Goal: Task Accomplishment & Management: Complete application form

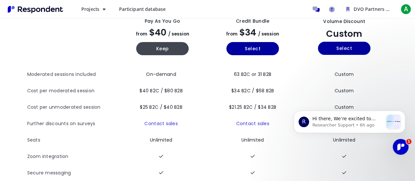
scroll to position [45, 0]
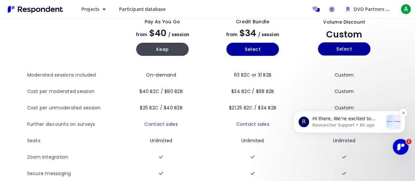
click at [358, 123] on p "Researcher Support • 6h ago" at bounding box center [347, 125] width 71 height 6
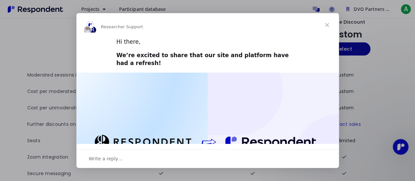
scroll to position [0, 0]
click at [329, 22] on span "Close" at bounding box center [327, 25] width 24 height 24
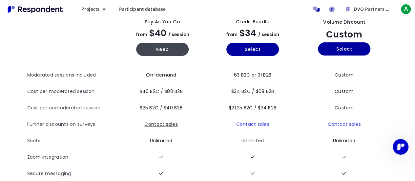
click at [168, 123] on link "Contact sales" at bounding box center [160, 124] width 33 height 7
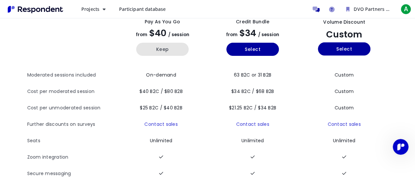
click at [175, 50] on button "Keep" at bounding box center [162, 49] width 52 height 13
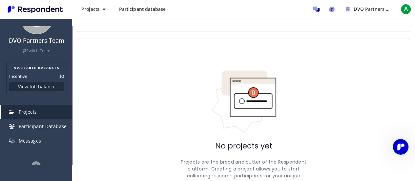
scroll to position [47, 0]
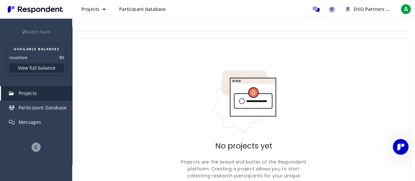
click at [136, 11] on span "Participant database" at bounding box center [142, 9] width 47 height 6
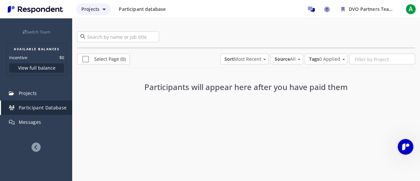
click at [98, 14] on button "Projects" at bounding box center [93, 9] width 35 height 12
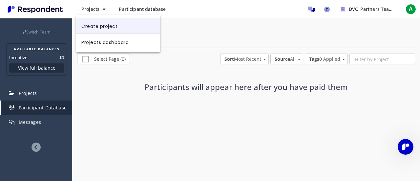
click at [101, 22] on link "Create project" at bounding box center [118, 26] width 84 height 16
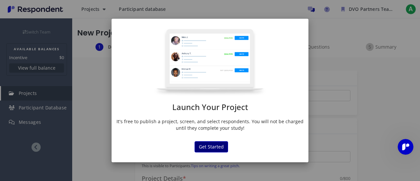
click at [218, 142] on button "Get Started" at bounding box center [210, 146] width 33 height 11
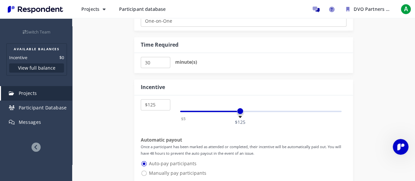
scroll to position [328, 0]
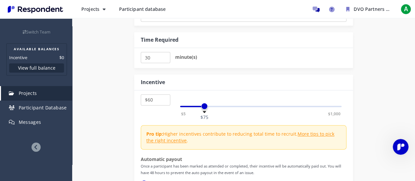
select select "number:55"
drag, startPoint x: 239, startPoint y: 108, endPoint x: 198, endPoint y: 121, distance: 43.4
click at [198, 121] on div "$5 $10 $15 $20 $25 $30 $35 $40 $45 $50 $55 $60 $65 $70 $75 $80 $85 $90 $95 $100…" at bounding box center [243, 145] width 219 height 111
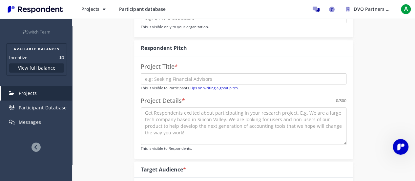
scroll to position [0, 0]
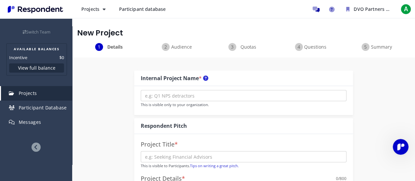
click at [37, 146] on icon at bounding box center [35, 146] width 9 height 9
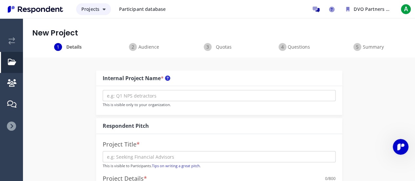
click at [93, 12] on button "Projects" at bounding box center [93, 9] width 35 height 12
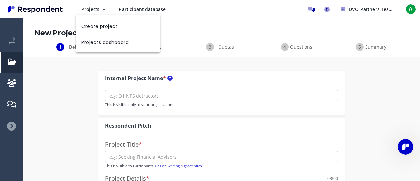
click at [9, 87] on md-backdrop at bounding box center [210, 90] width 420 height 181
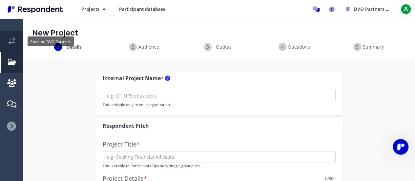
click at [13, 42] on em "Current: DVO Partners" at bounding box center [12, 40] width 7 height 7
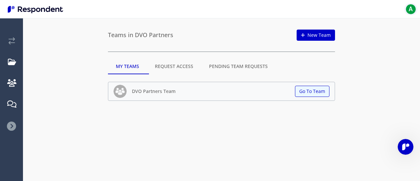
click at [409, 5] on span "A" at bounding box center [410, 9] width 10 height 10
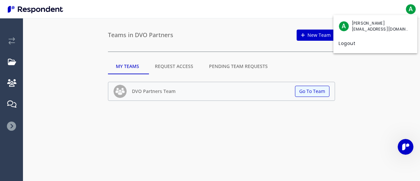
click at [206, 10] on md-backdrop at bounding box center [210, 90] width 420 height 181
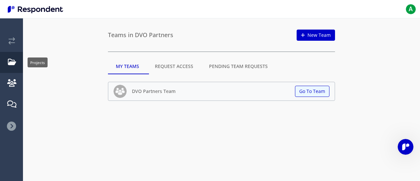
click at [12, 68] on link "Projects" at bounding box center [12, 62] width 22 height 21
click at [12, 9] on img "Main navigation" at bounding box center [35, 9] width 60 height 11
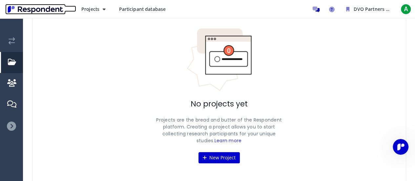
scroll to position [55, 0]
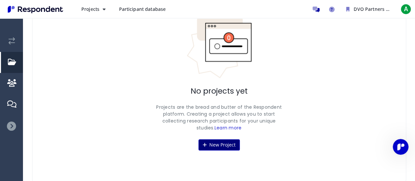
click at [226, 145] on button "New Project" at bounding box center [218, 144] width 41 height 11
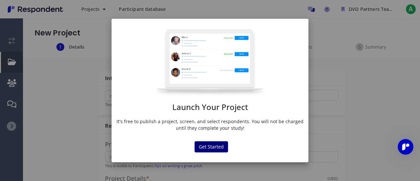
click at [216, 147] on button "Get Started" at bounding box center [210, 146] width 33 height 11
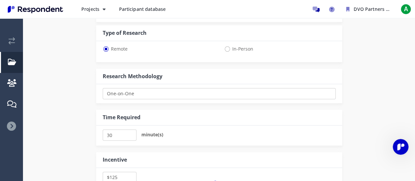
scroll to position [251, 0]
click at [411, 135] on div "Details Audience Quotas Questions Summary Internal Project Name * This is visib…" at bounding box center [219, 86] width 392 height 588
click at [177, 89] on select "One-on-One Focus Group Unmoderated Study Survey Diary Study" at bounding box center [219, 92] width 233 height 11
select select "number:9"
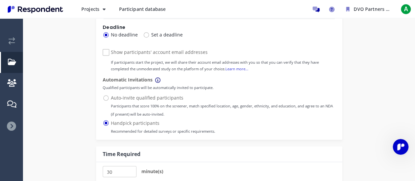
scroll to position [507, 0]
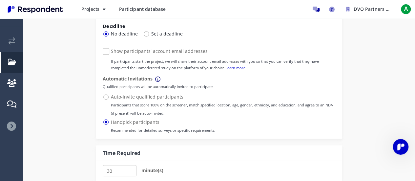
click at [108, 95] on span "Auto-invite qualified participants Participants that score 100% on the screener…" at bounding box center [219, 97] width 233 height 8
click at [107, 95] on input "Auto-invite qualified participants Participants that score 100% on the screener…" at bounding box center [105, 96] width 4 height 4
radio input "true"
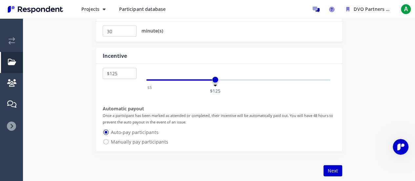
scroll to position [648, 0]
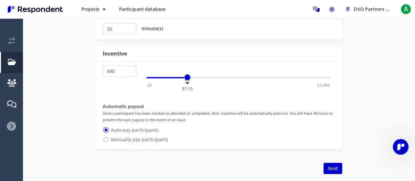
select select "number:5"
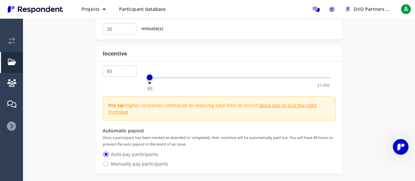
drag, startPoint x: 215, startPoint y: 78, endPoint x: 148, endPoint y: 84, distance: 67.5
click at [148, 84] on div "$5 $10 $15 $20 $25 $30 $35 $40 $45 $50 $55 $60 $65 $70 $75 $80 $85 $90 $95 $100…" at bounding box center [219, 117] width 246 height 111
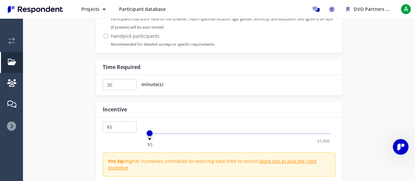
scroll to position [587, 0]
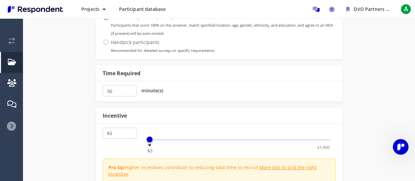
drag, startPoint x: 419, startPoint y: 96, endPoint x: 279, endPoint y: 69, distance: 143.0
click at [279, 69] on div "Time Required" at bounding box center [219, 73] width 246 height 16
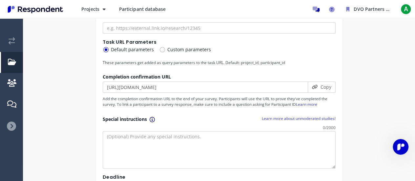
scroll to position [59, 0]
